Goal: Transaction & Acquisition: Download file/media

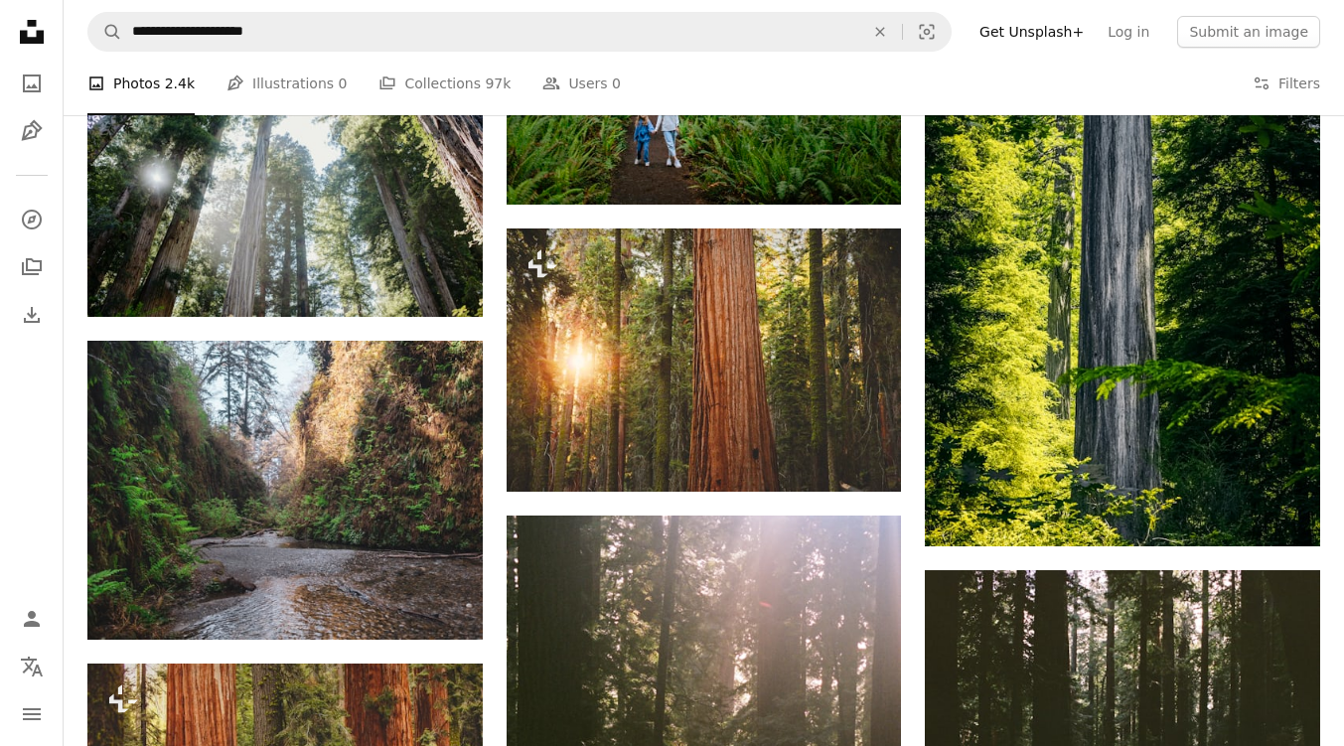
scroll to position [0, 583]
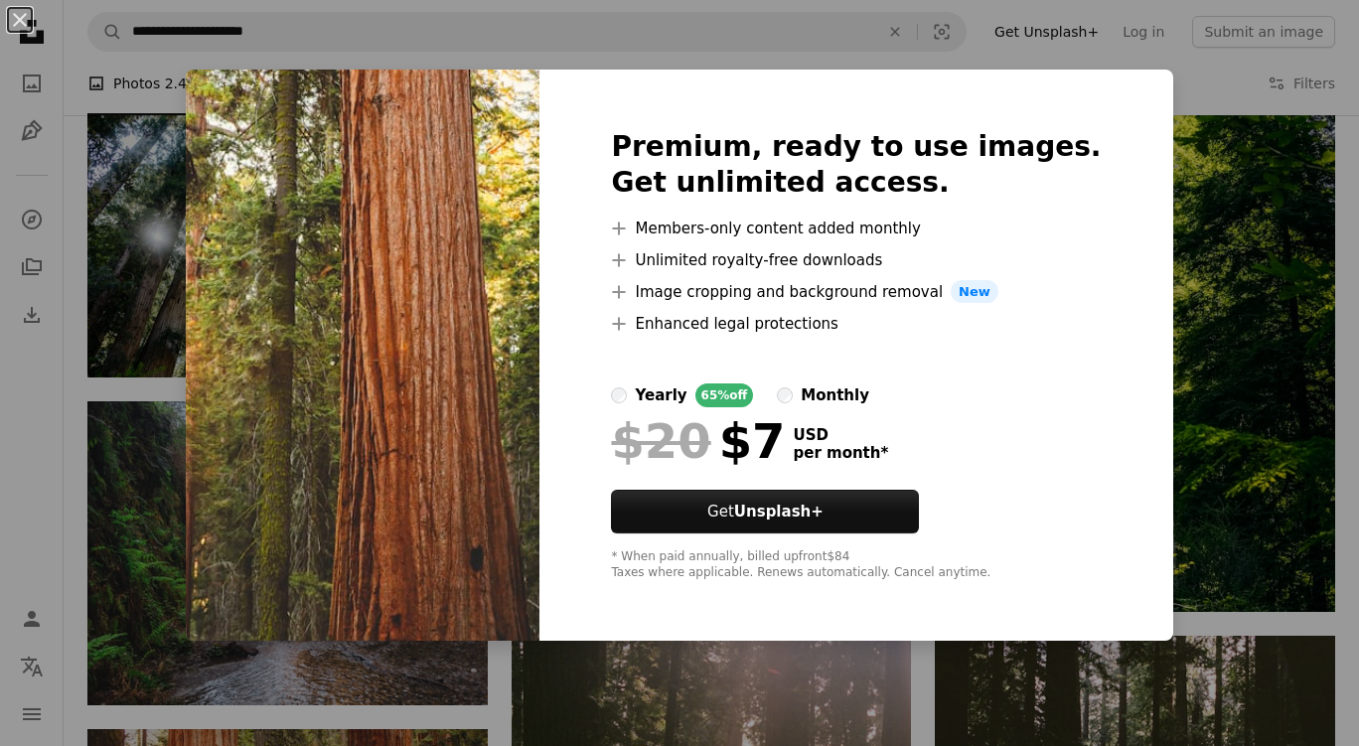
click at [1148, 152] on div "An X shape Premium, ready to use images. Get unlimited access. A plus sign Memb…" at bounding box center [679, 373] width 1359 height 746
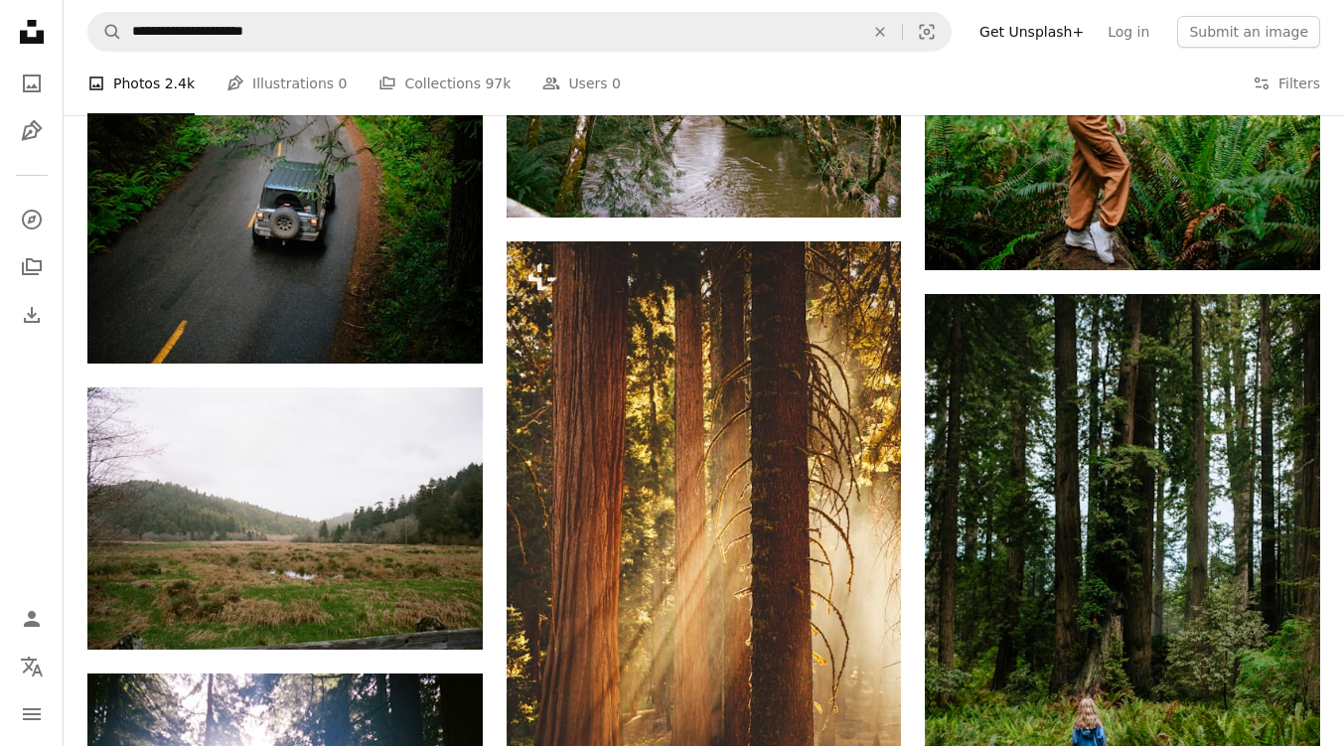
scroll to position [6865, 0]
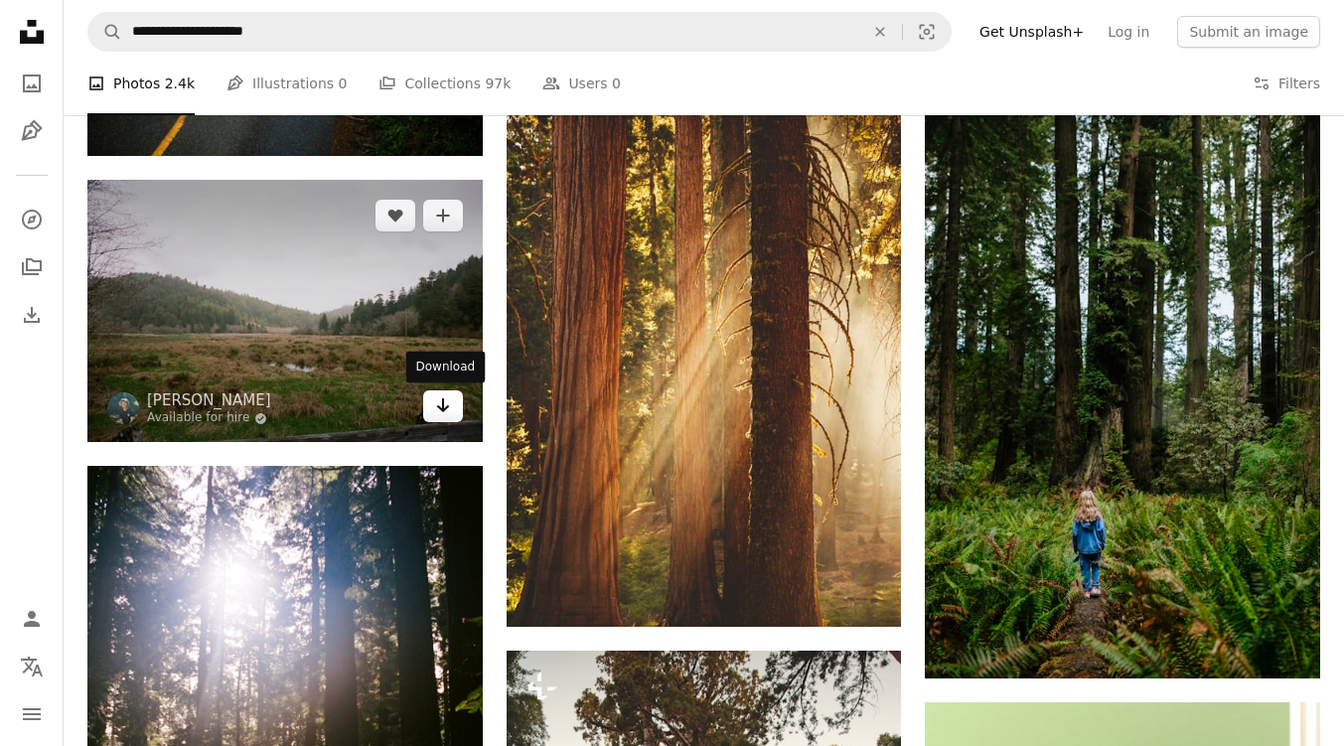
click at [435, 402] on icon "Arrow pointing down" at bounding box center [443, 406] width 16 height 24
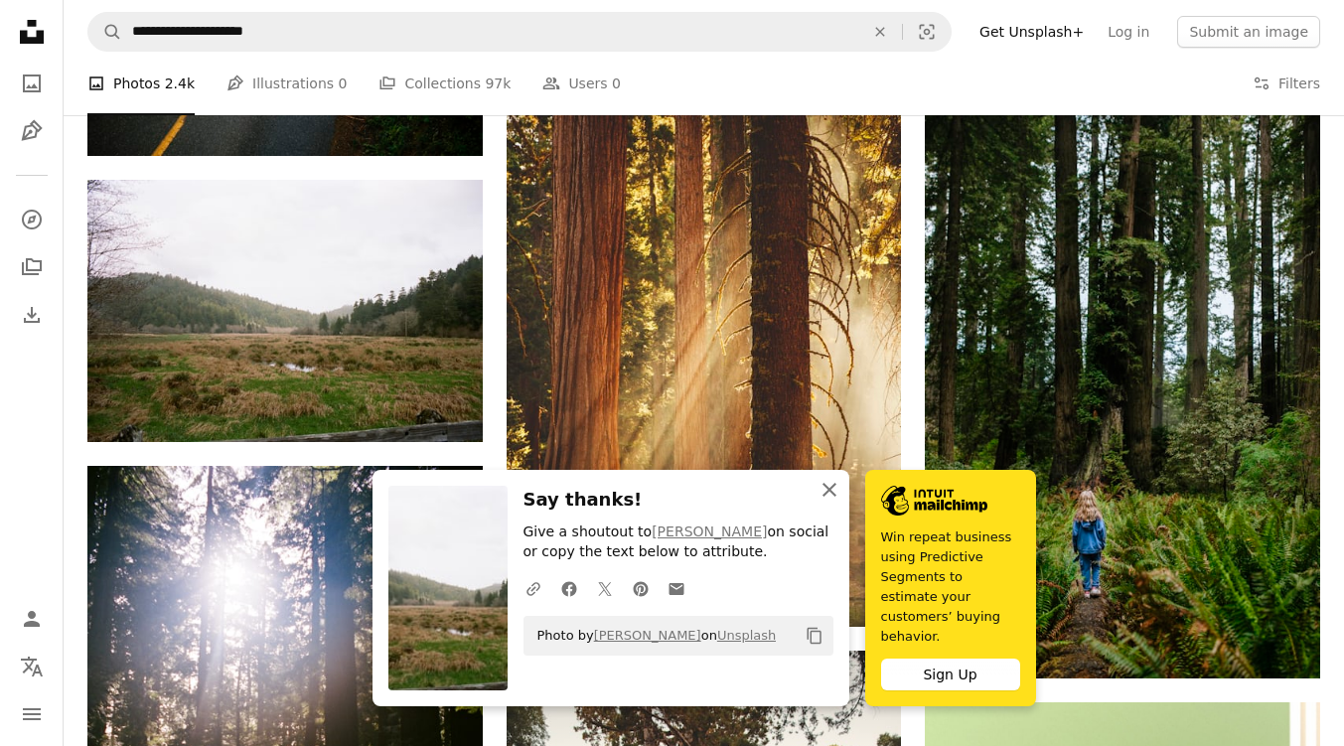
click at [830, 502] on icon "An X shape" at bounding box center [830, 490] width 24 height 24
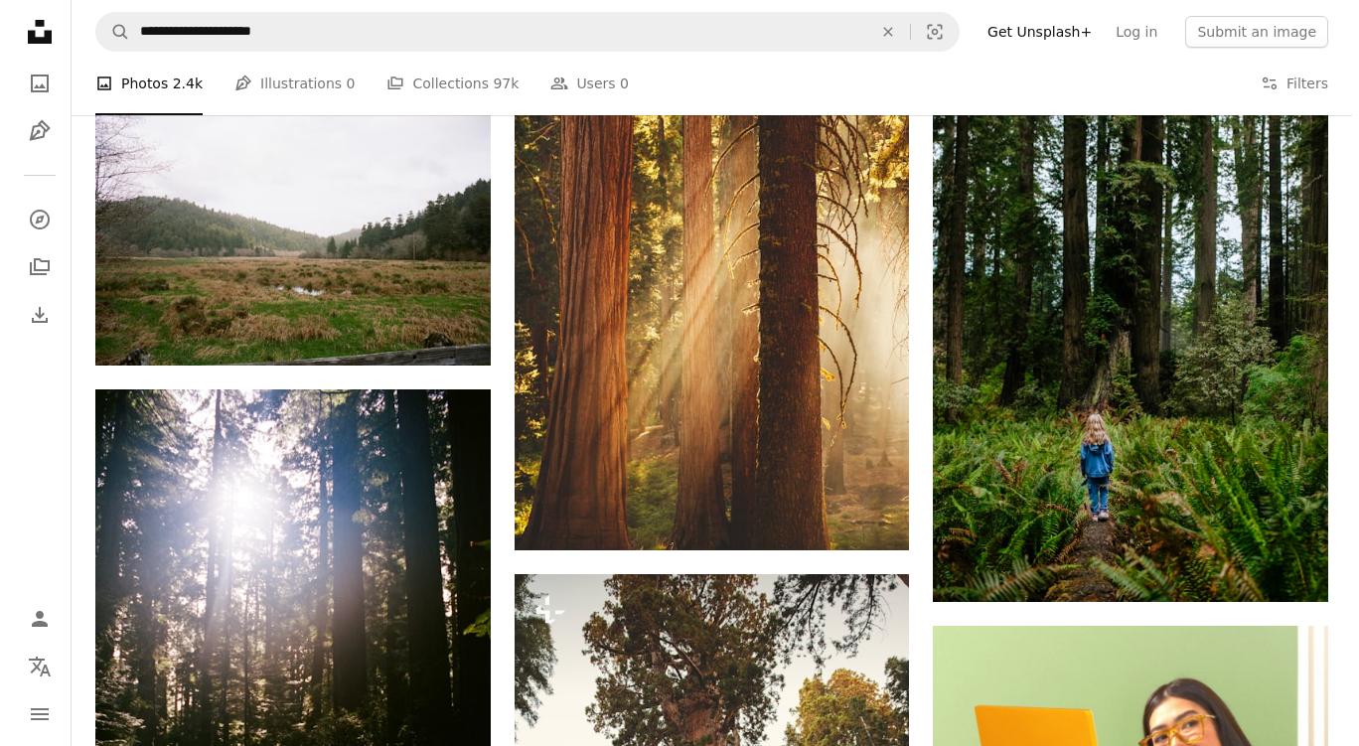
scroll to position [6101, 0]
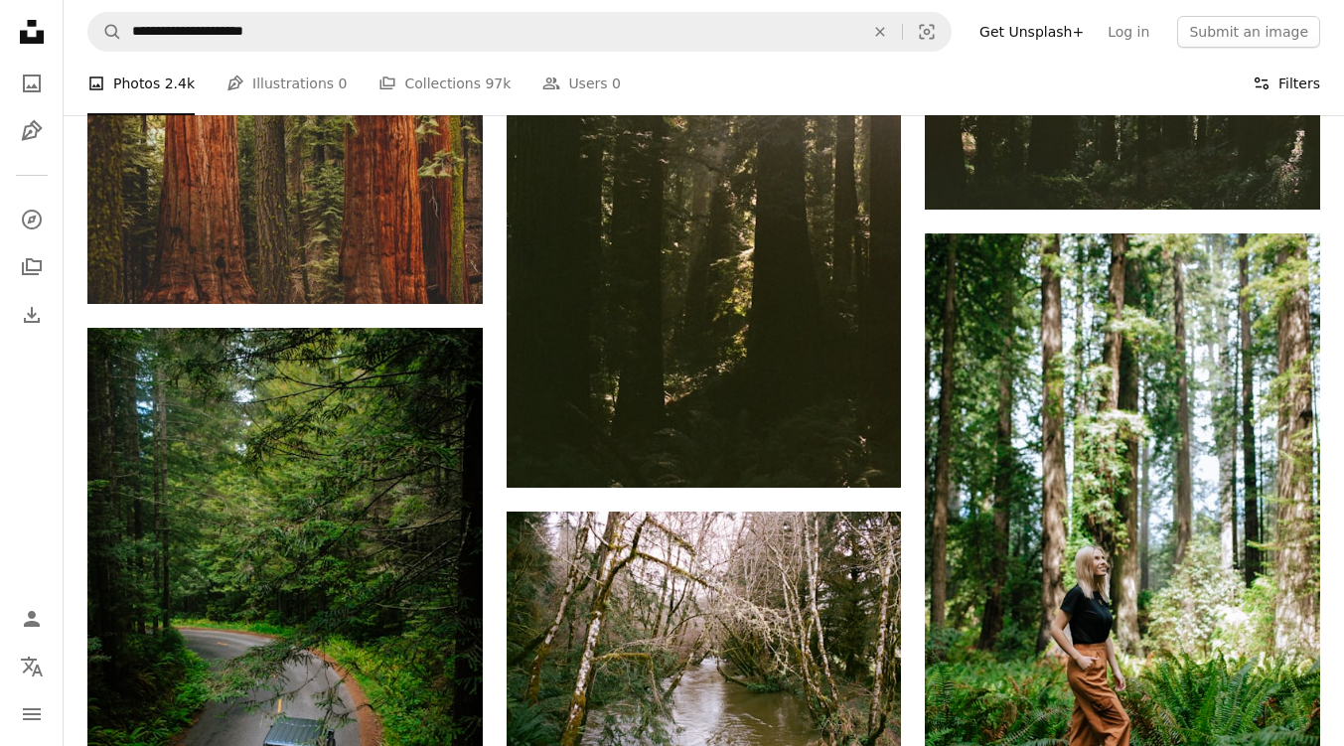
click at [1290, 81] on button "Filters Filters" at bounding box center [1287, 84] width 68 height 64
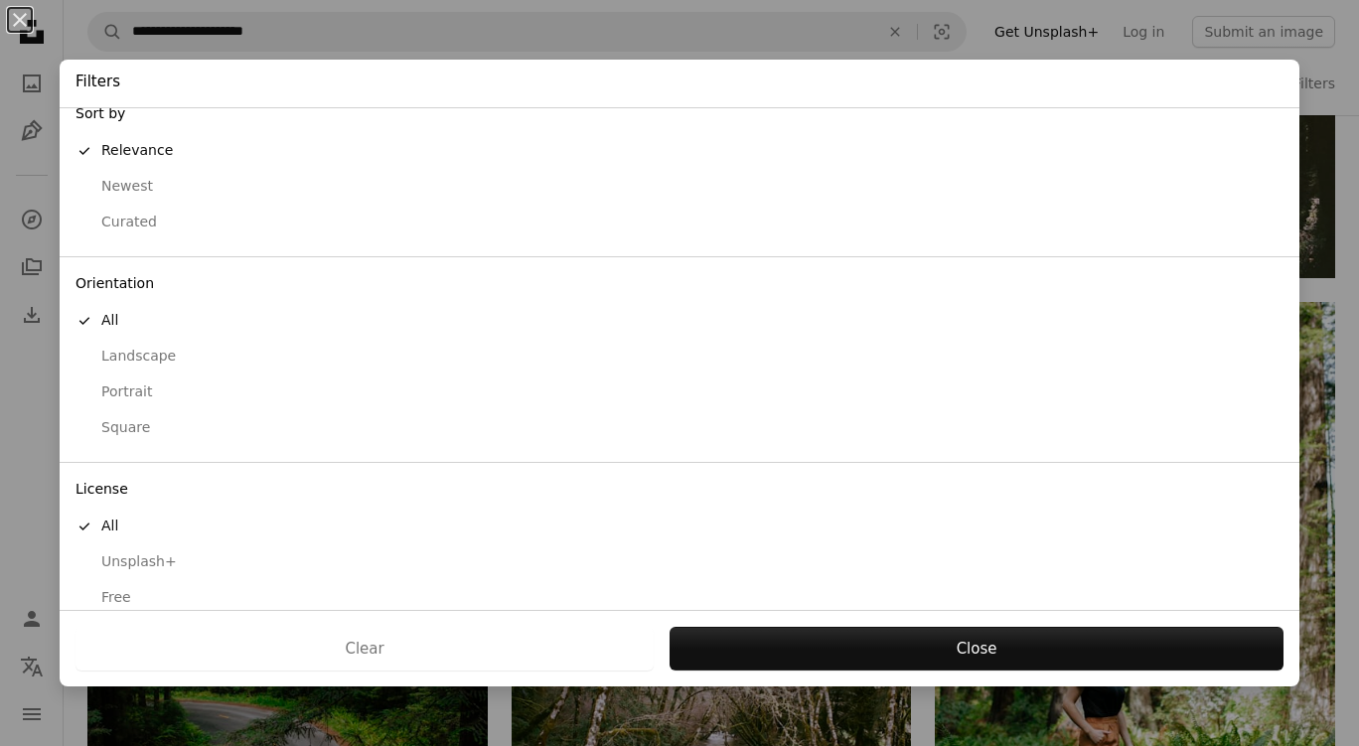
scroll to position [43, 0]
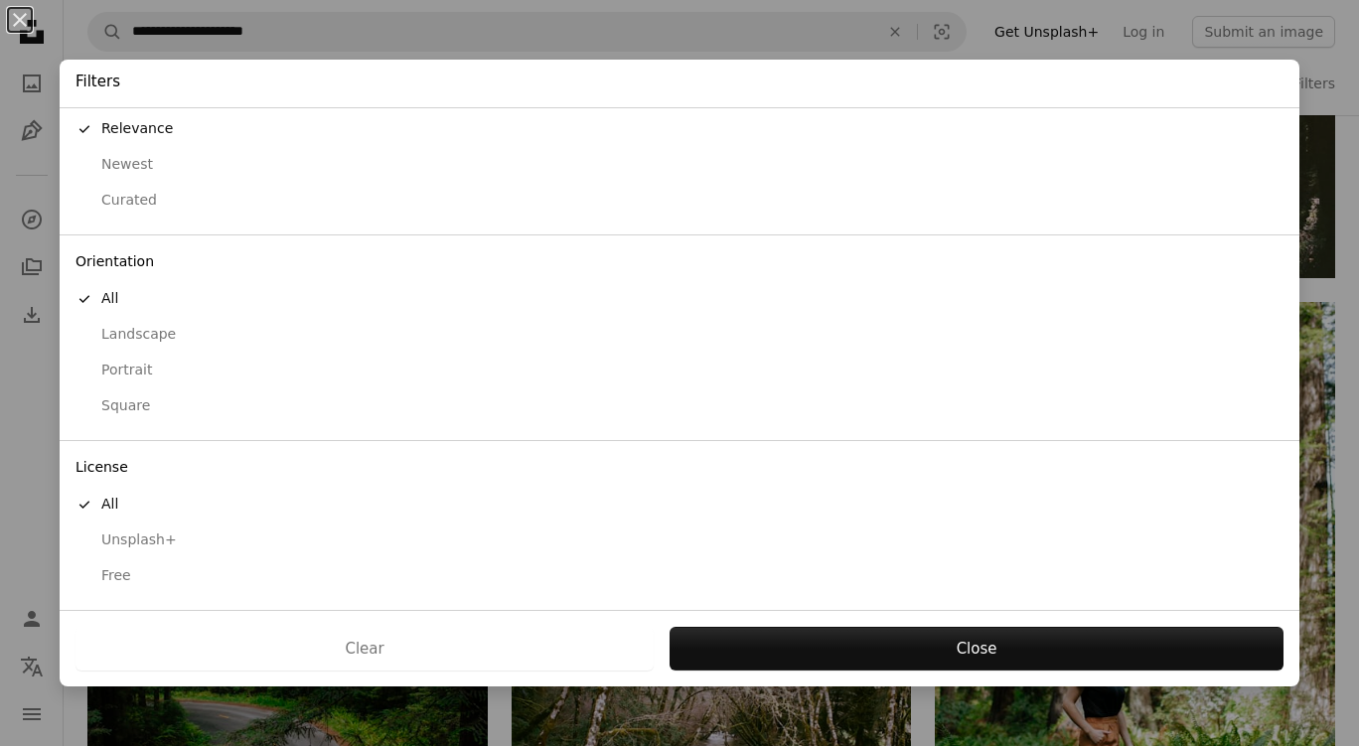
click at [110, 576] on div "Free" at bounding box center [680, 576] width 1208 height 20
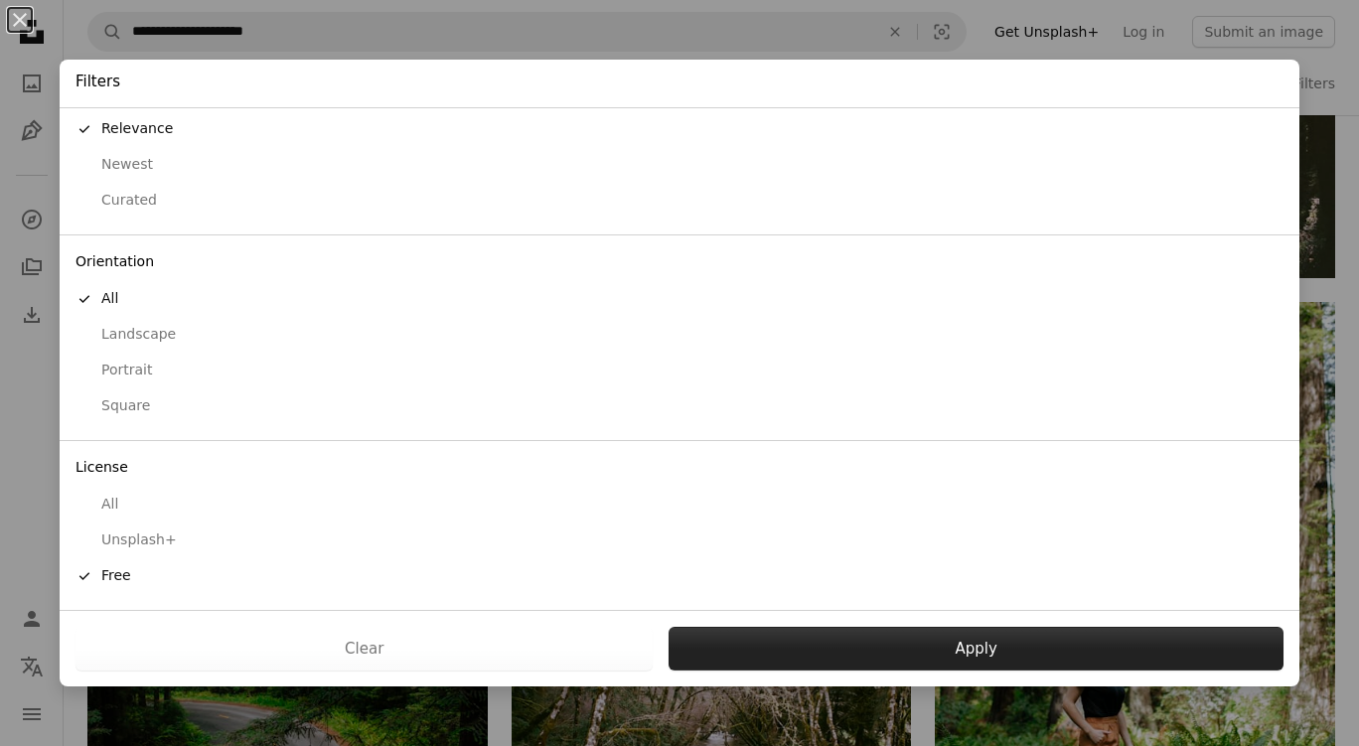
click at [781, 631] on button "Apply" at bounding box center [976, 649] width 615 height 44
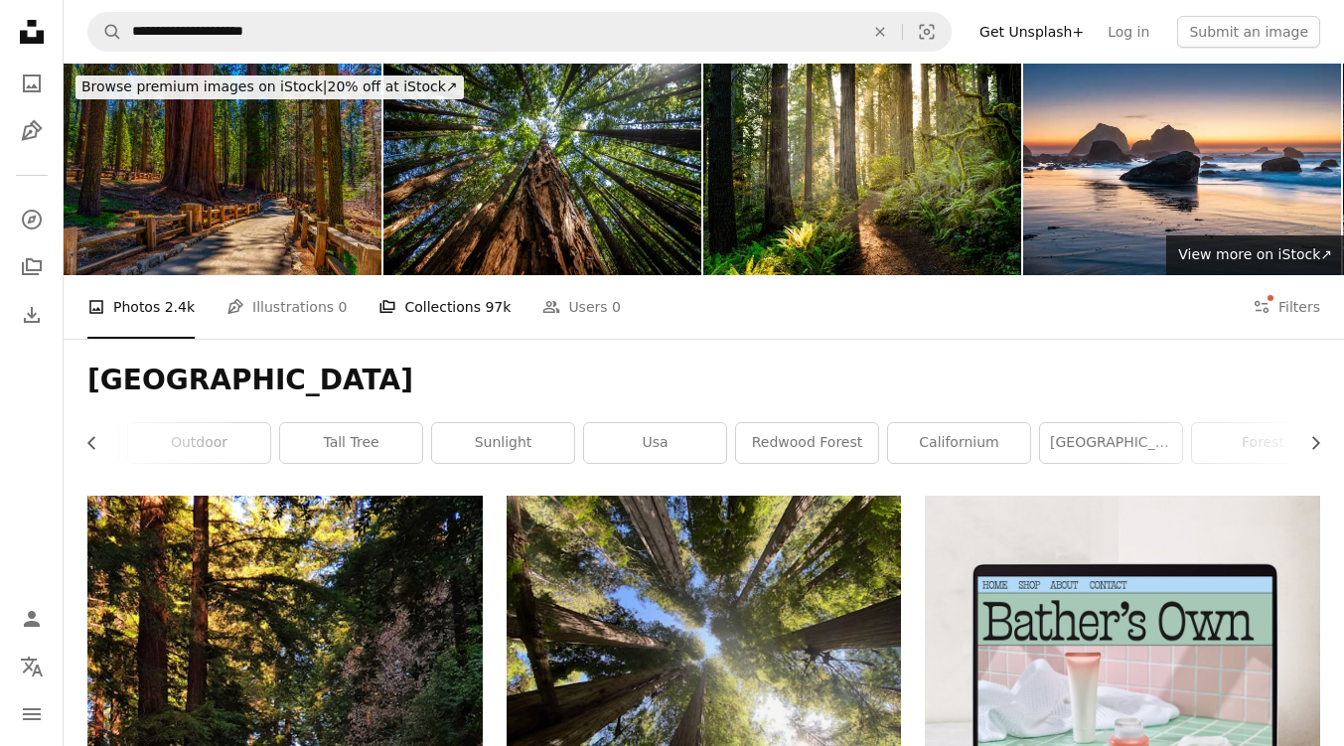
click at [447, 310] on link "A stack of folders Collections 97k" at bounding box center [445, 307] width 132 height 64
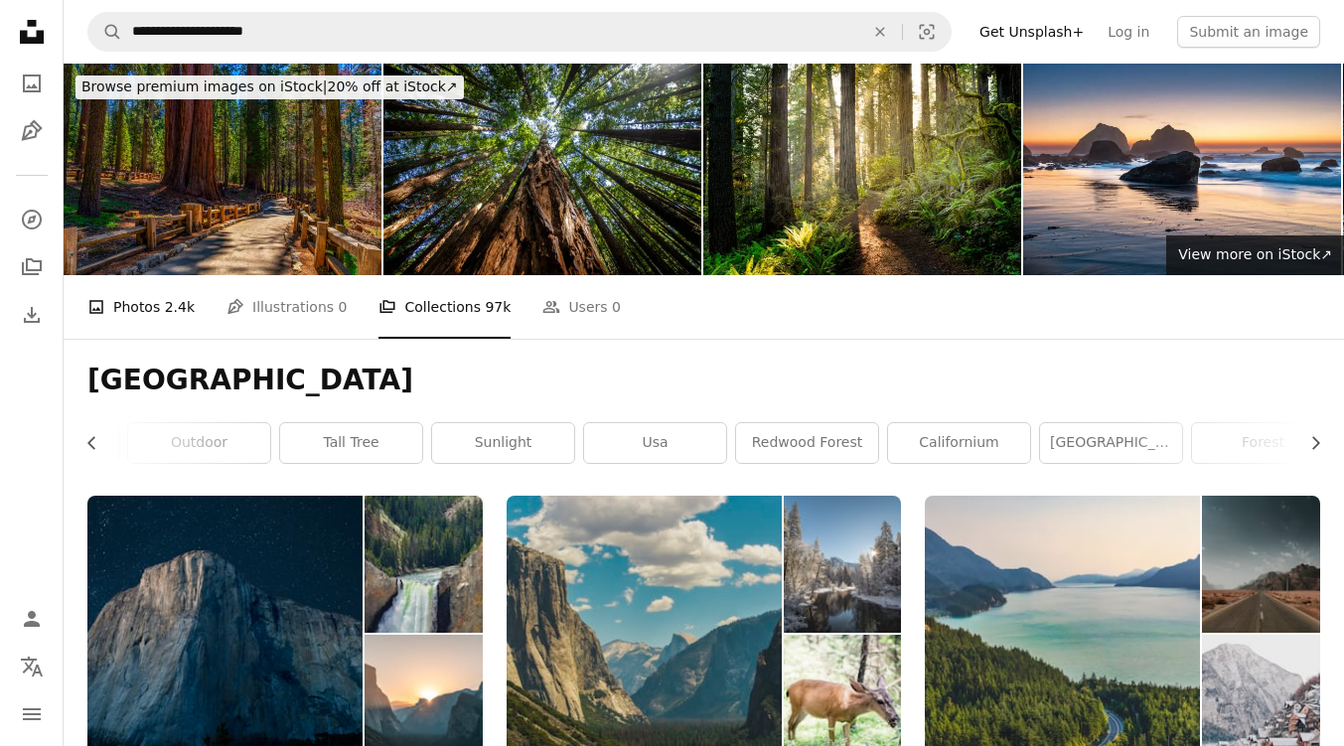
click at [165, 298] on span "2.4k" at bounding box center [180, 307] width 30 height 22
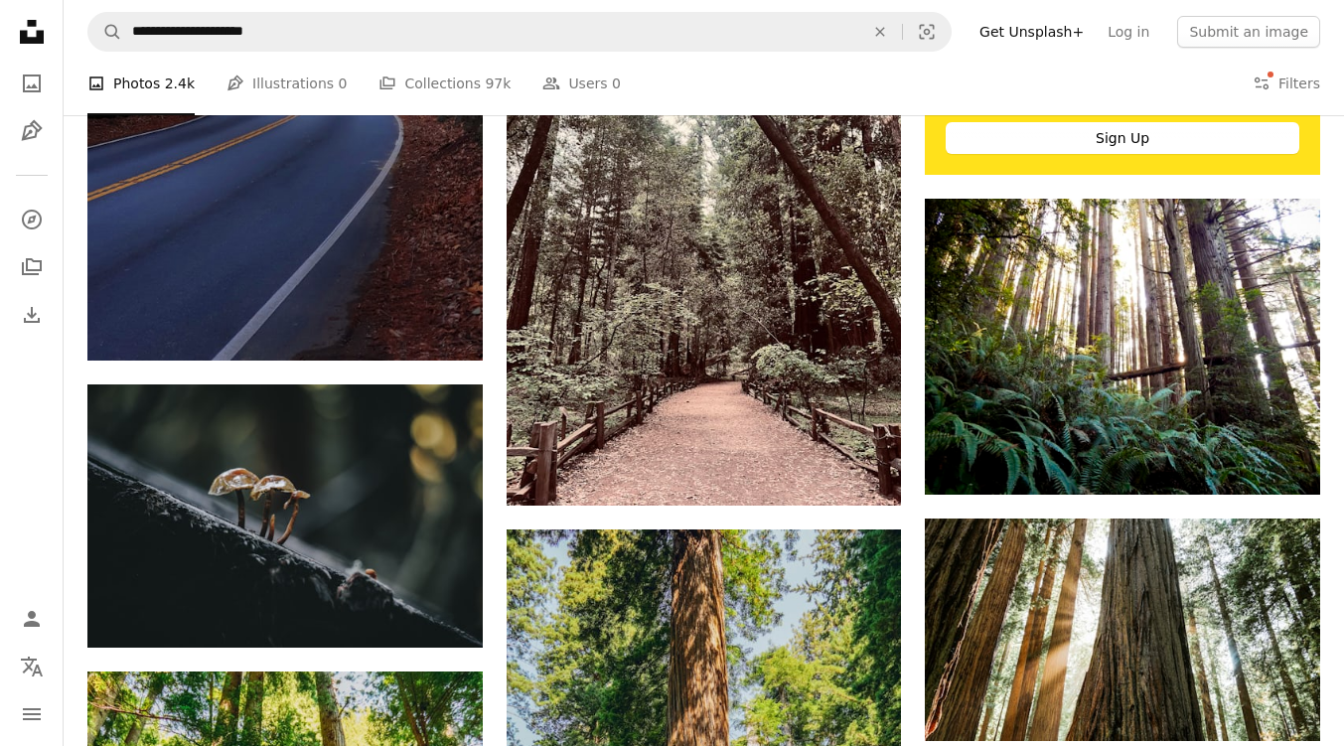
scroll to position [854, 0]
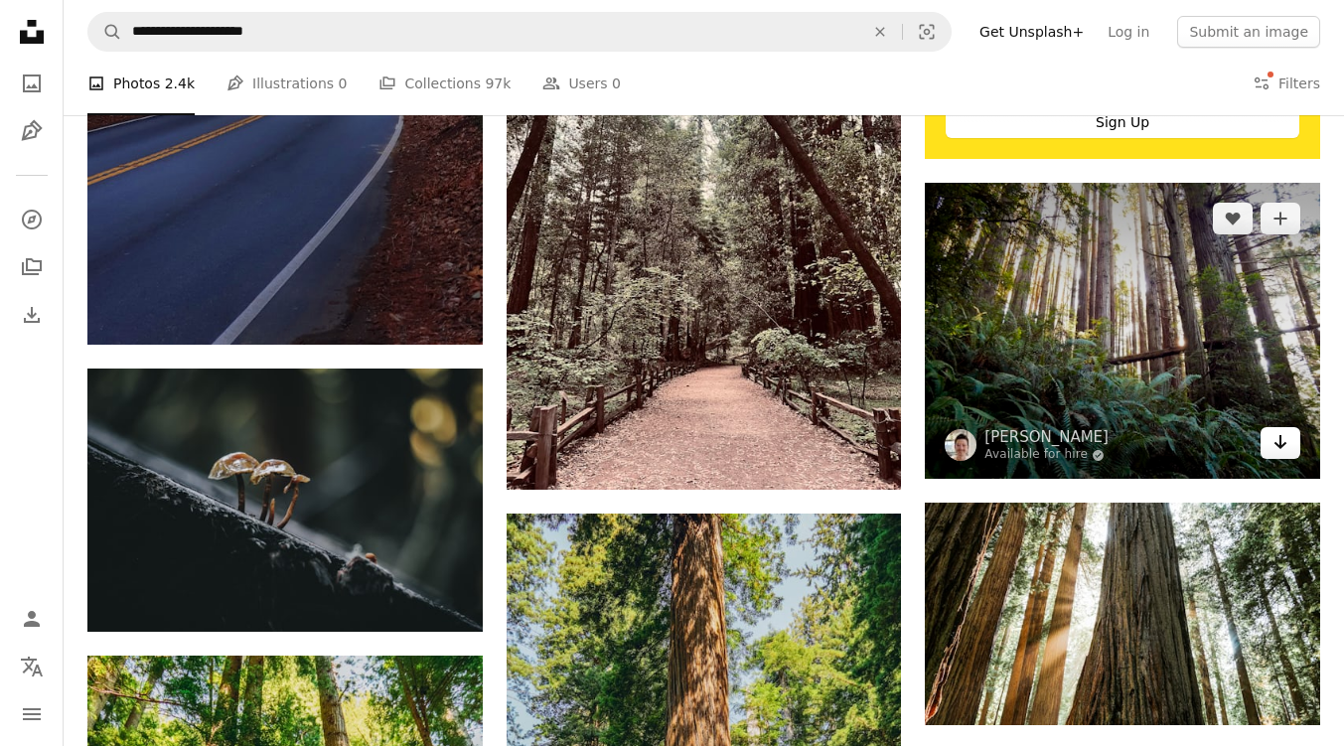
click at [1286, 441] on icon "Arrow pointing down" at bounding box center [1281, 442] width 16 height 24
